Goal: Check status

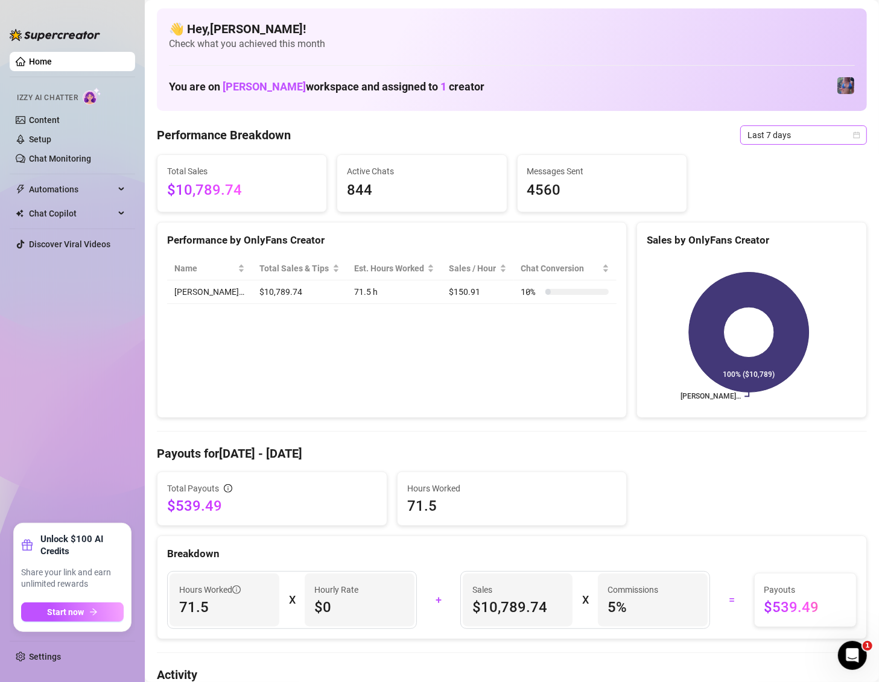
click at [804, 130] on span "Last 7 days" at bounding box center [803, 135] width 112 height 18
click at [779, 194] on div "Last 30 days" at bounding box center [788, 197] width 107 height 13
click at [761, 141] on span "Last 30 days" at bounding box center [803, 135] width 112 height 18
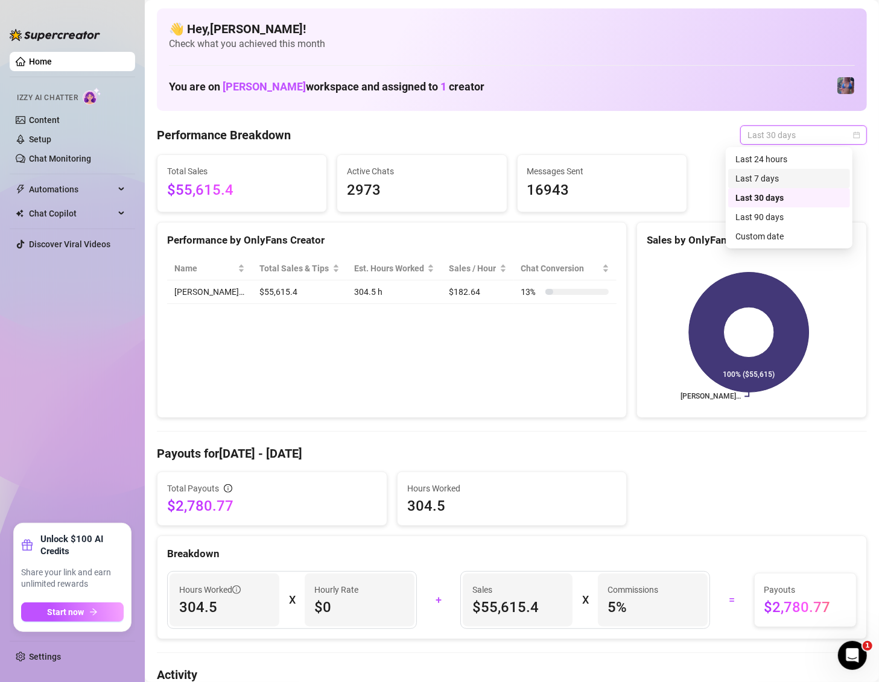
click at [766, 174] on div "Last 7 days" at bounding box center [788, 178] width 107 height 13
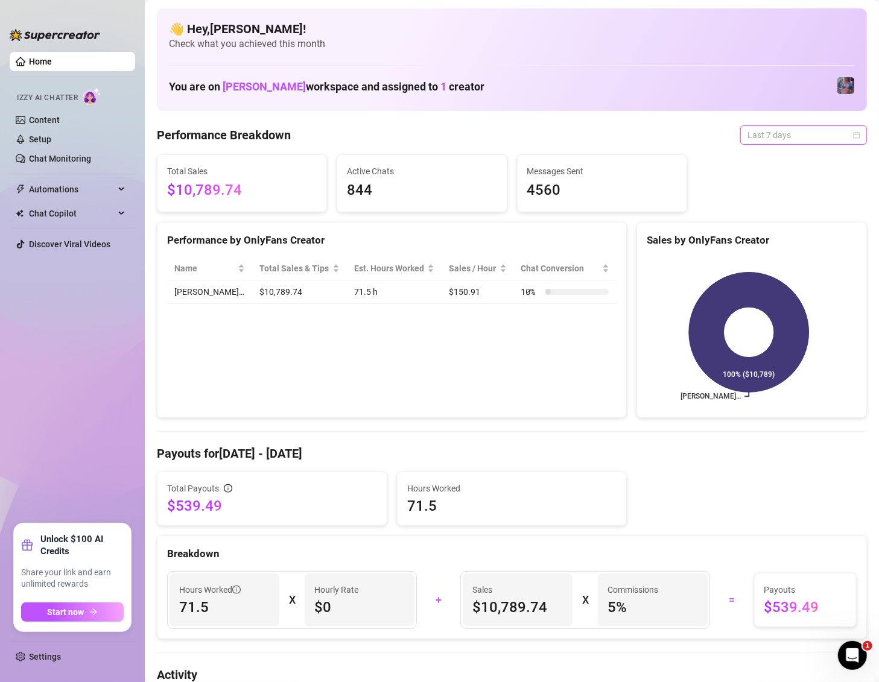
click at [779, 135] on span "Last 7 days" at bounding box center [803, 135] width 112 height 18
click at [764, 218] on div "Last 90 days" at bounding box center [788, 217] width 107 height 13
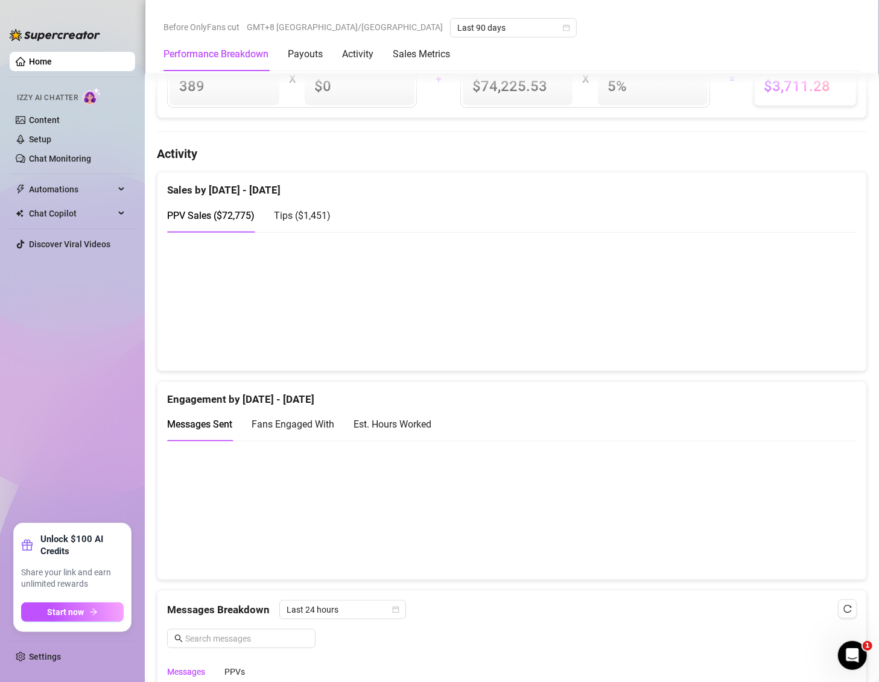
scroll to position [490, 0]
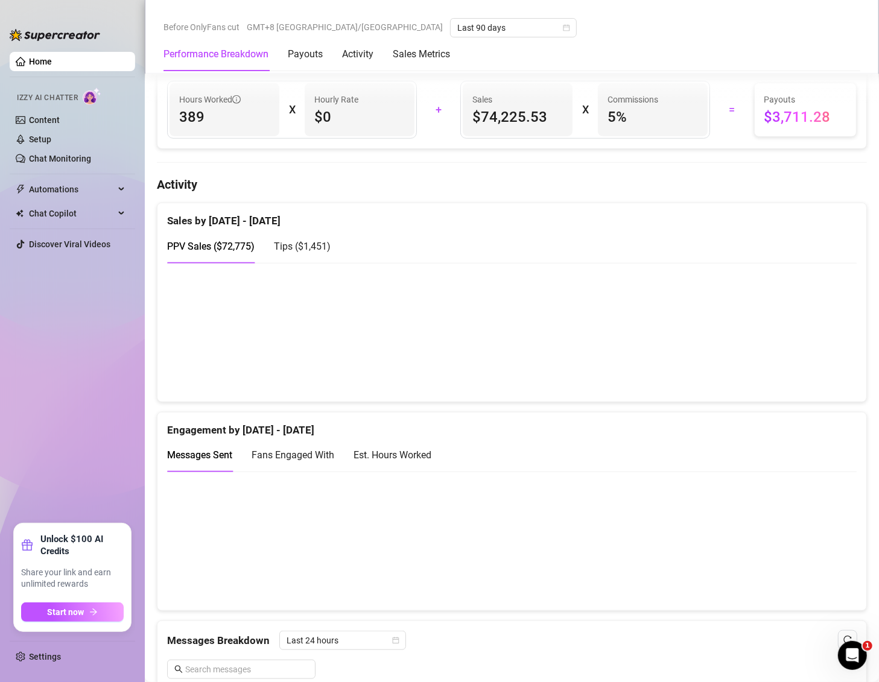
click at [832, 355] on canvas at bounding box center [504, 332] width 674 height 120
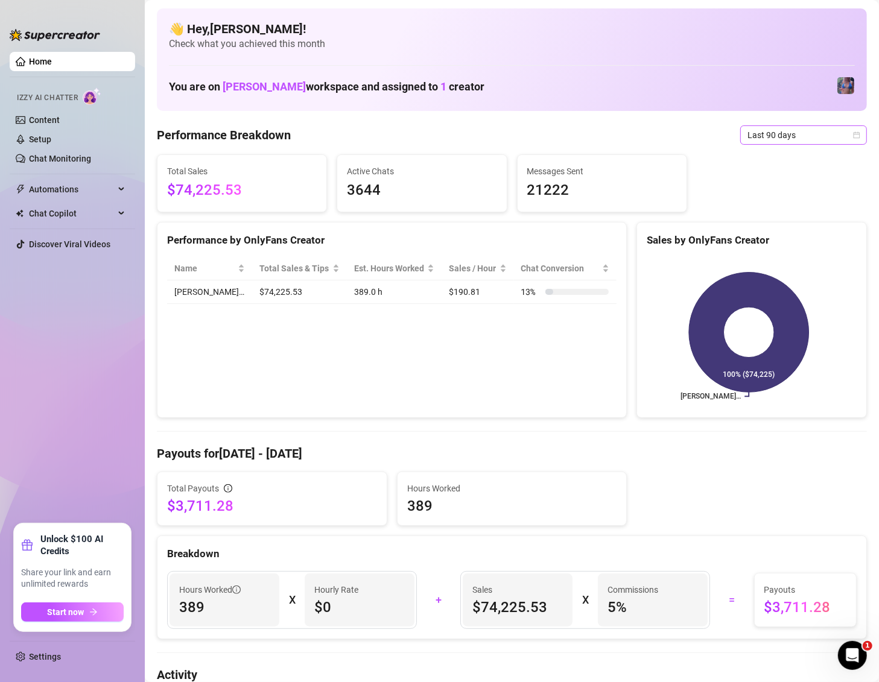
click at [799, 138] on span "Last 90 days" at bounding box center [803, 135] width 112 height 18
click at [776, 181] on div "Last 7 days" at bounding box center [788, 178] width 107 height 13
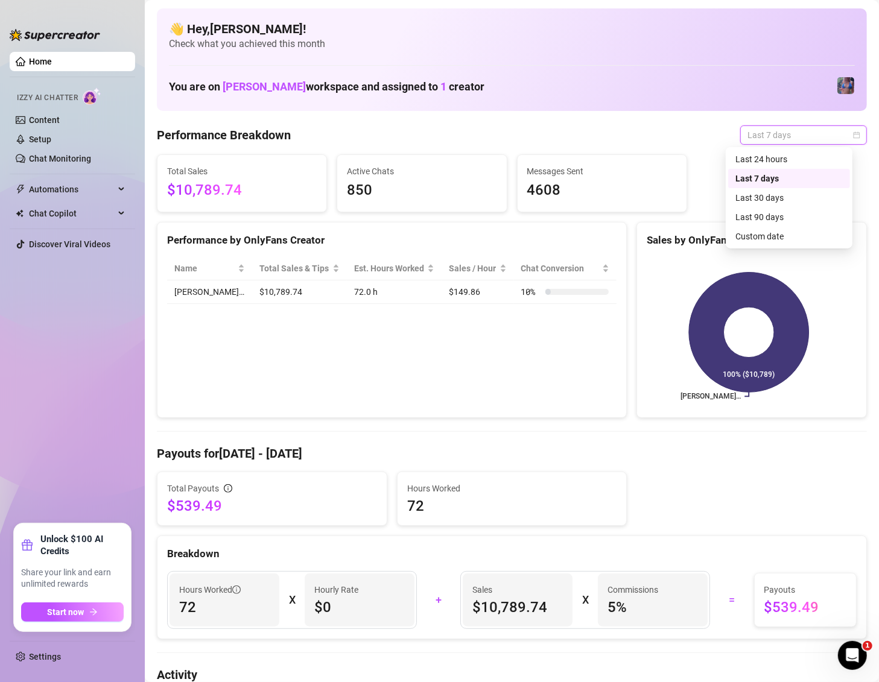
click at [802, 137] on span "Last 7 days" at bounding box center [803, 135] width 112 height 18
click at [767, 166] on div "Last 24 hours" at bounding box center [789, 159] width 122 height 19
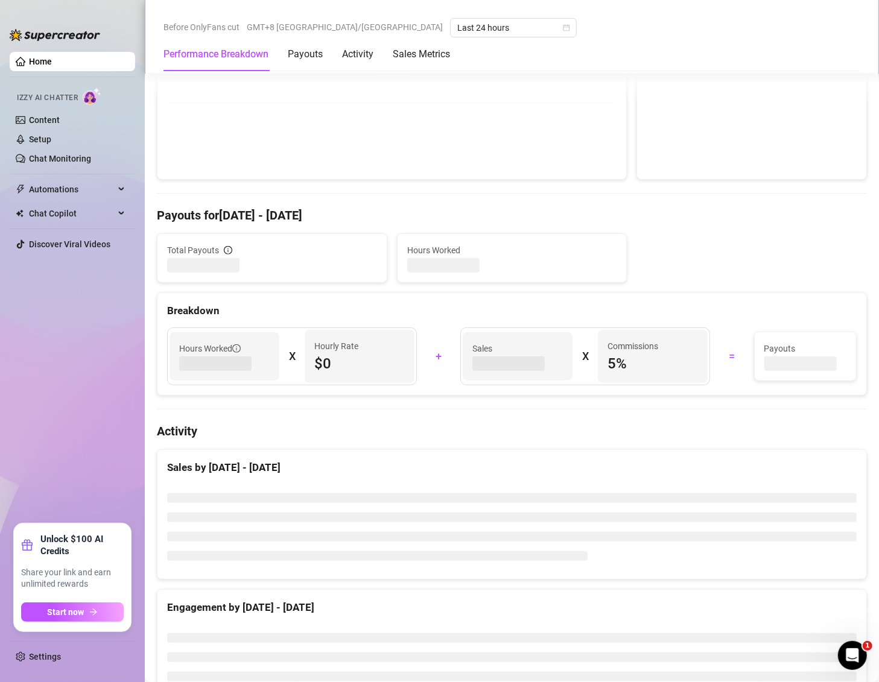
scroll to position [268, 0]
